Goal: Understand process/instructions

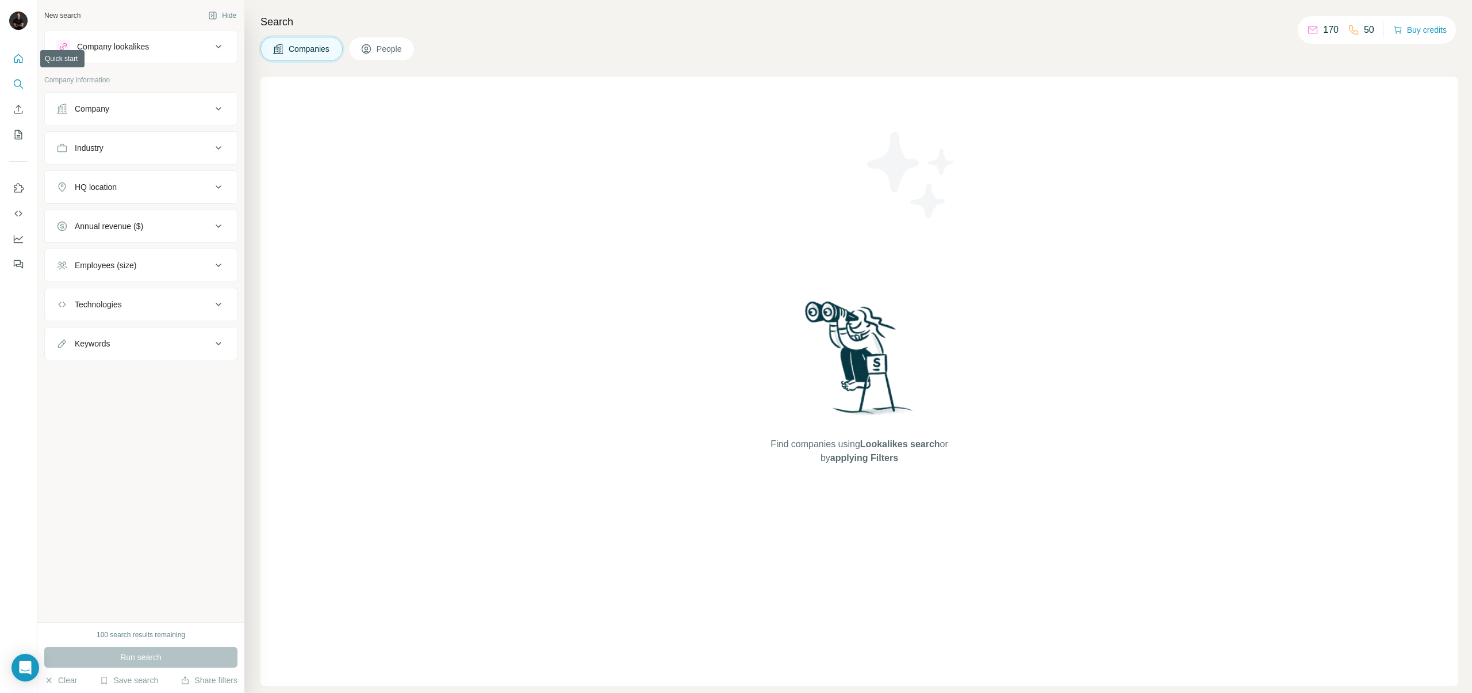
click at [22, 58] on icon "Quick start" at bounding box center [18, 58] width 9 height 9
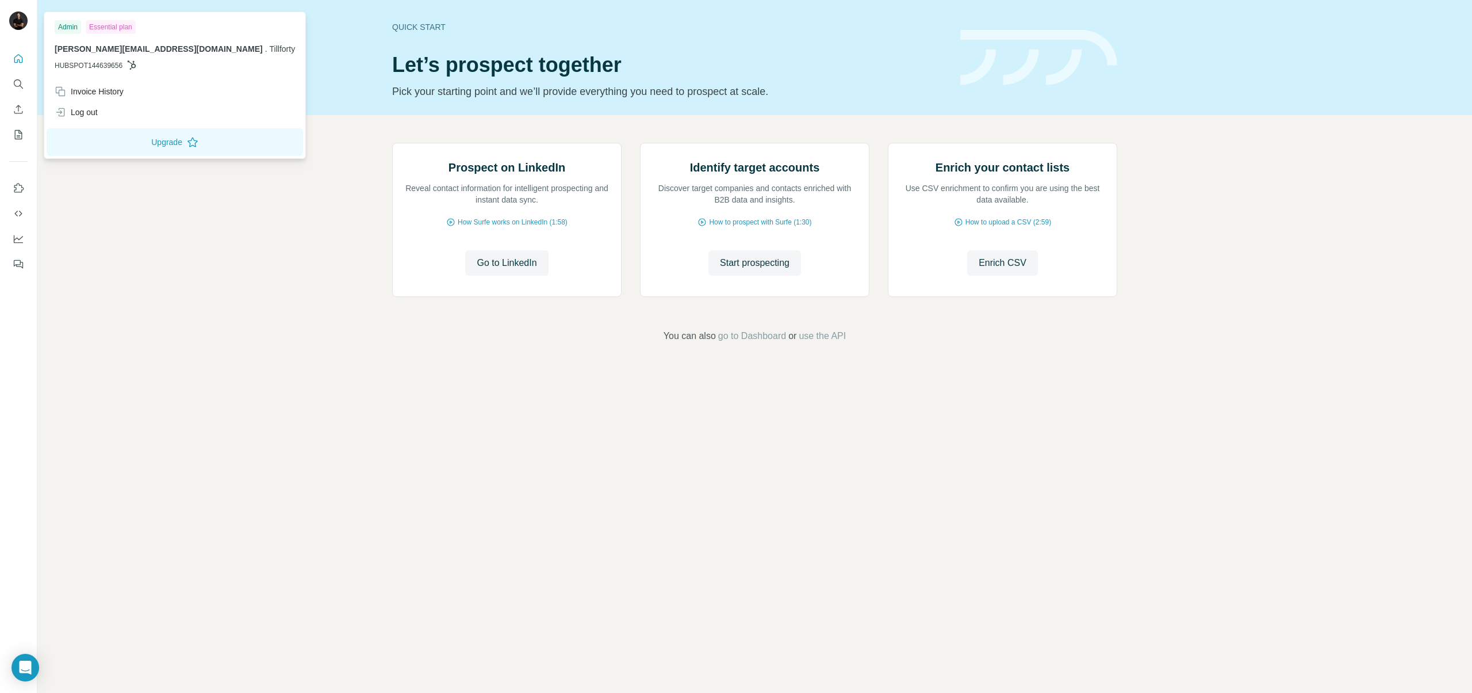
click at [15, 18] on img at bounding box center [18, 21] width 18 height 18
click at [93, 86] on div "Invoice History" at bounding box center [89, 92] width 69 height 12
drag, startPoint x: 128, startPoint y: 384, endPoint x: 158, endPoint y: 558, distance: 176.7
click at [128, 370] on div "Prospect on LinkedIn Reveal contact information for intelligent prospecting and…" at bounding box center [754, 242] width 1435 height 255
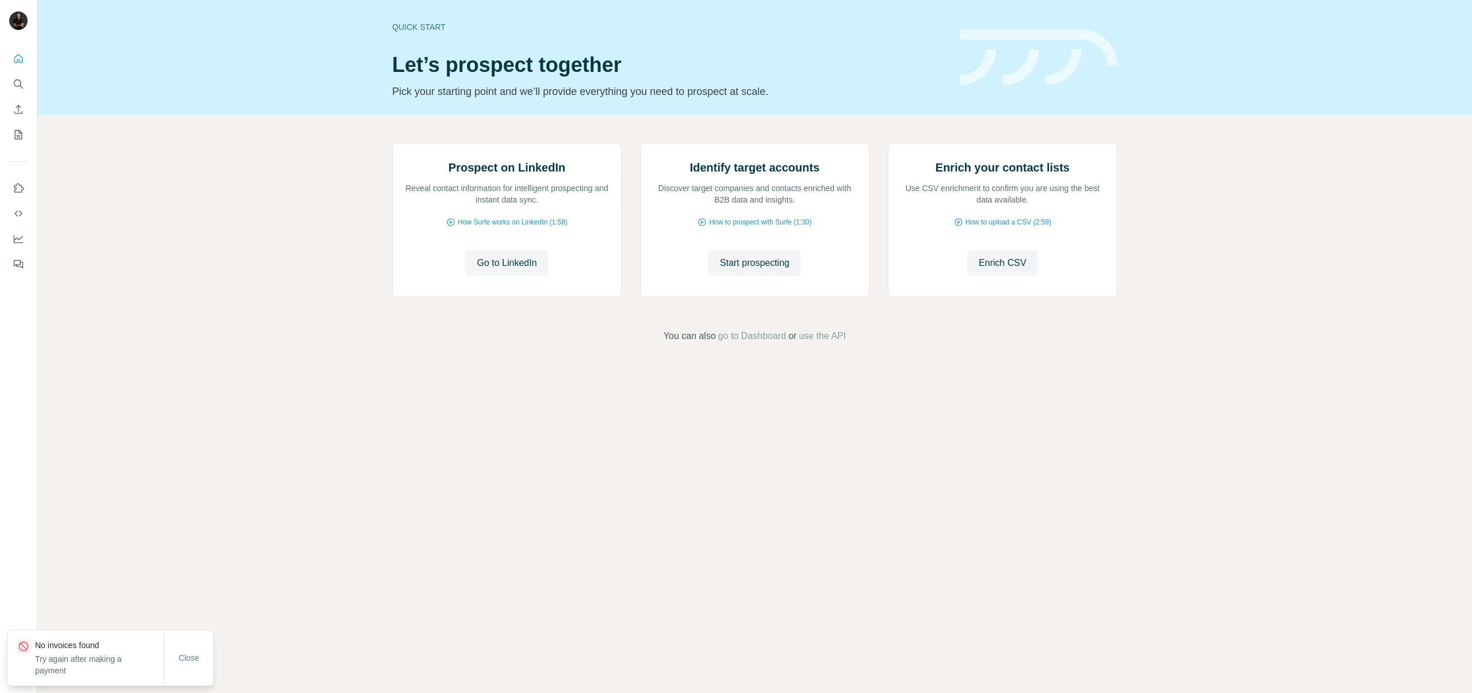
drag, startPoint x: 200, startPoint y: 655, endPoint x: 175, endPoint y: 546, distance: 111.9
click at [200, 655] on button "Close" at bounding box center [189, 657] width 37 height 21
click at [18, 56] on icon "Quick start" at bounding box center [19, 59] width 12 height 12
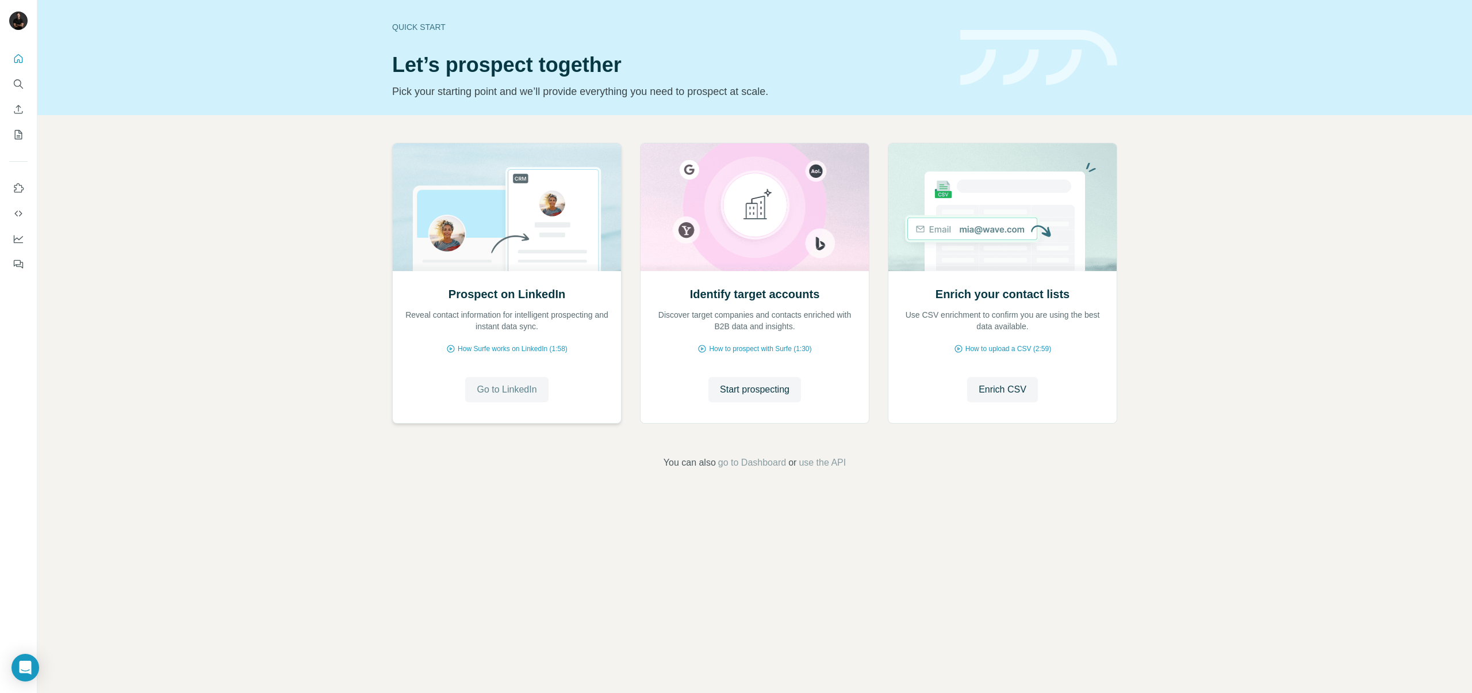
click at [513, 387] on span "Go to LinkedIn" at bounding box center [507, 389] width 60 height 14
